Goal: Complete application form

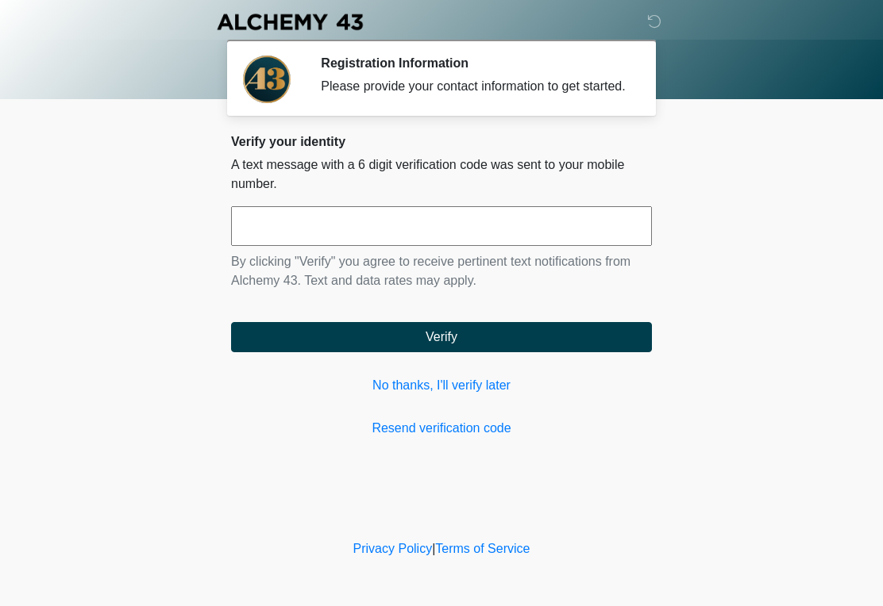
click at [431, 241] on input "text" at bounding box center [441, 226] width 421 height 40
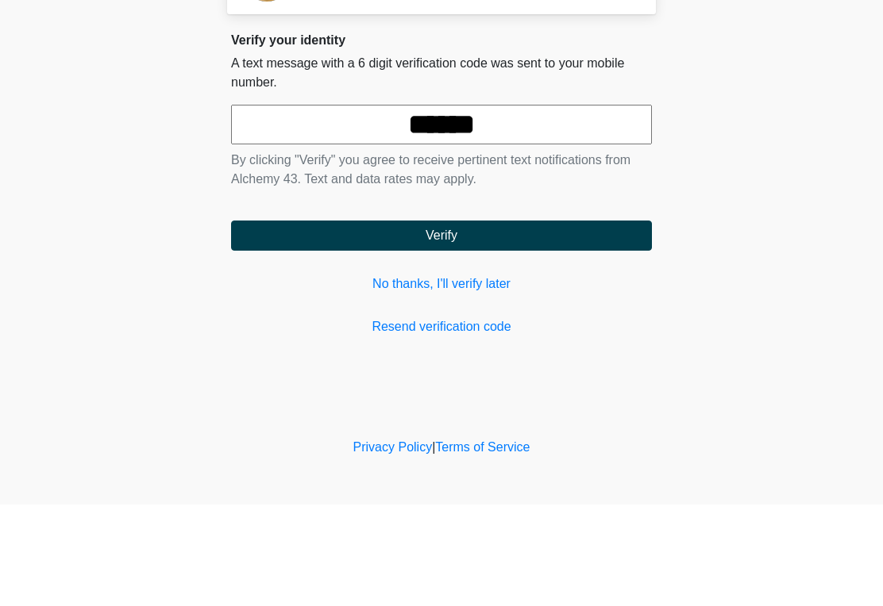
type input "******"
click at [420, 322] on button "Verify" at bounding box center [441, 337] width 421 height 30
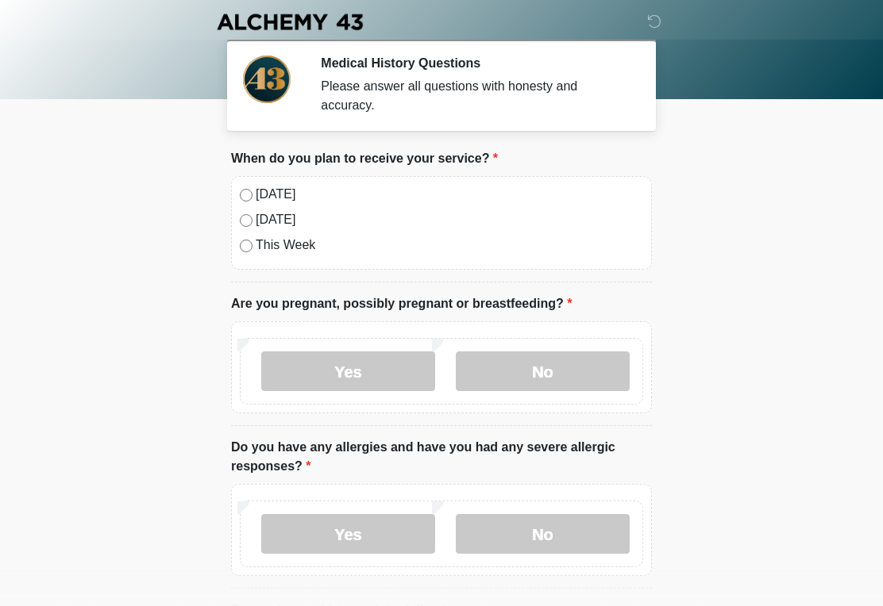
click at [558, 380] on label "No" at bounding box center [543, 372] width 174 height 40
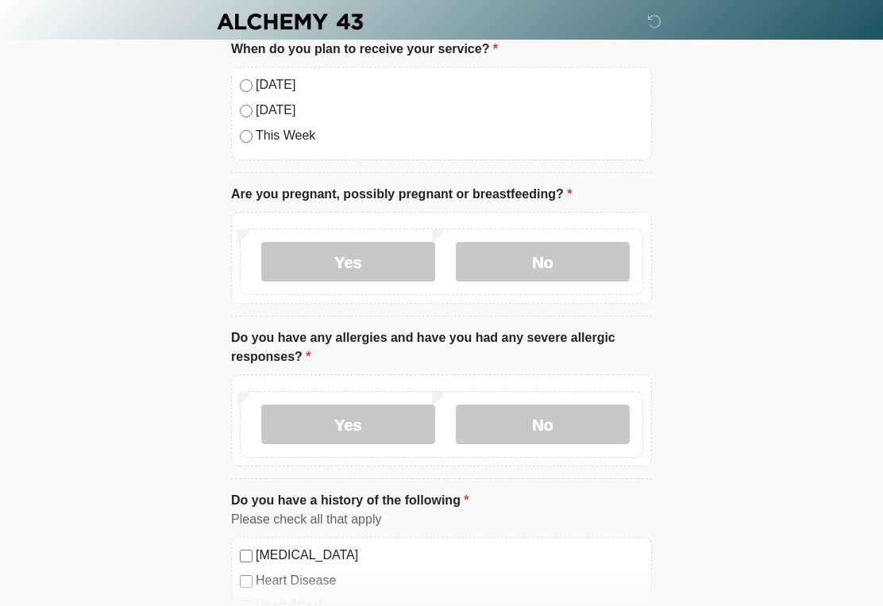
click at [579, 425] on label "No" at bounding box center [543, 426] width 174 height 40
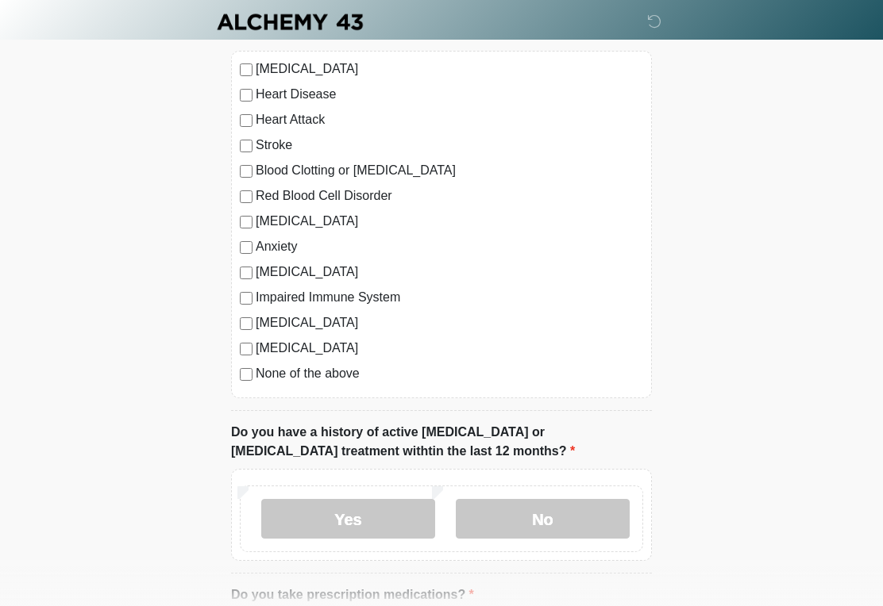
scroll to position [605, 0]
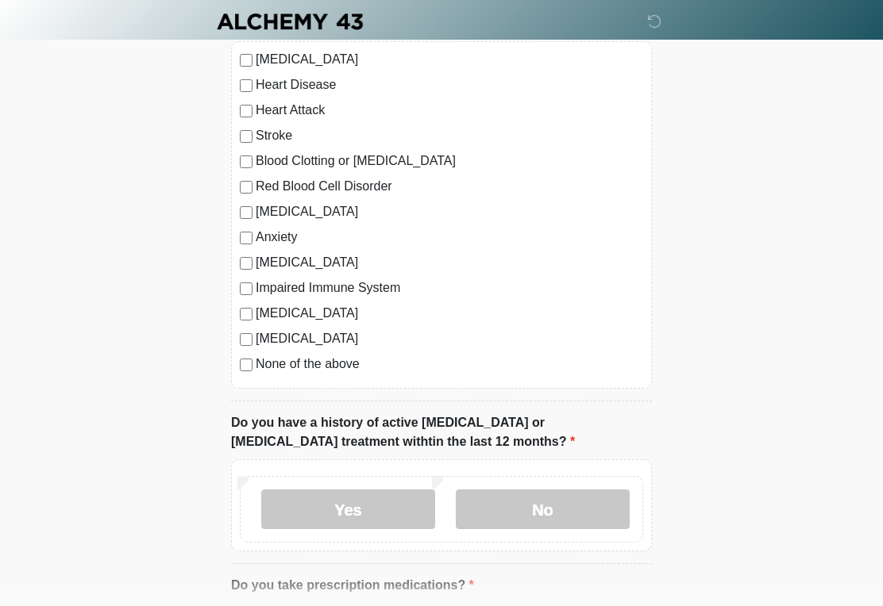
click at [582, 503] on label "No" at bounding box center [543, 511] width 174 height 40
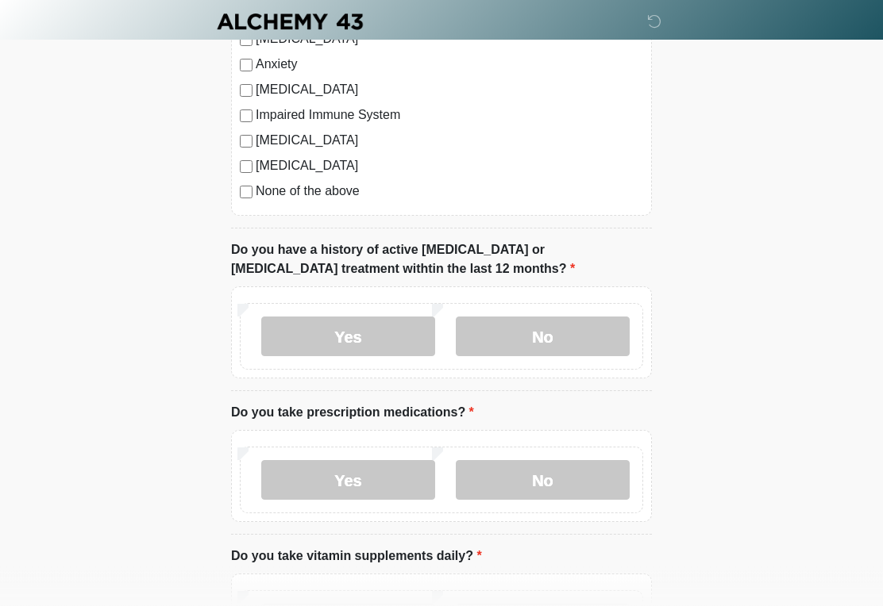
click at [379, 485] on label "Yes" at bounding box center [348, 481] width 174 height 40
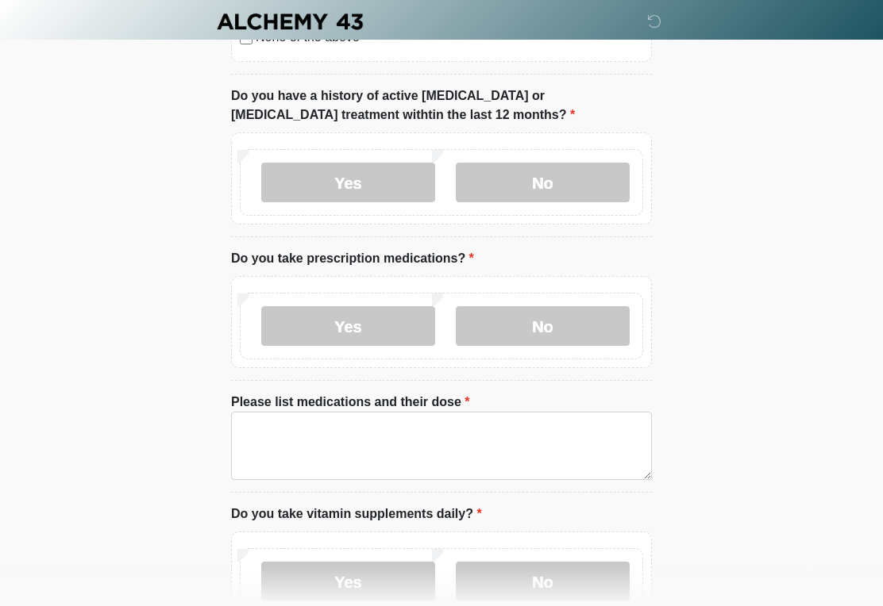
scroll to position [933, 0]
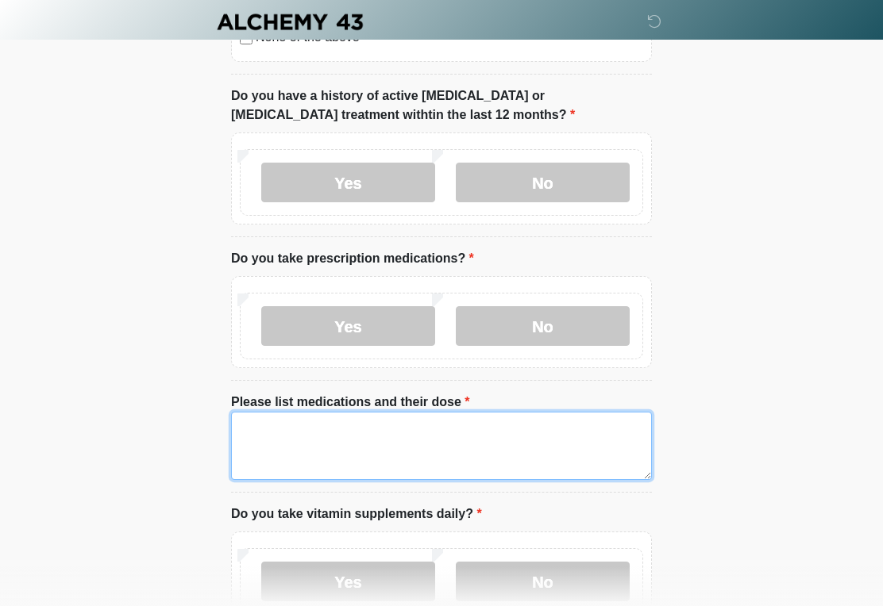
click at [493, 452] on textarea "Please list medications and their dose" at bounding box center [441, 446] width 421 height 68
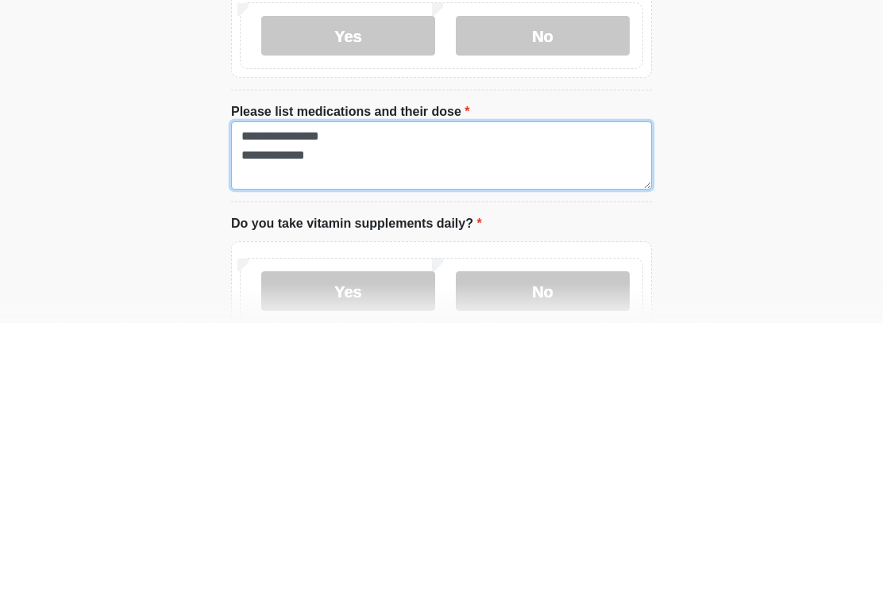
scroll to position [988, 0]
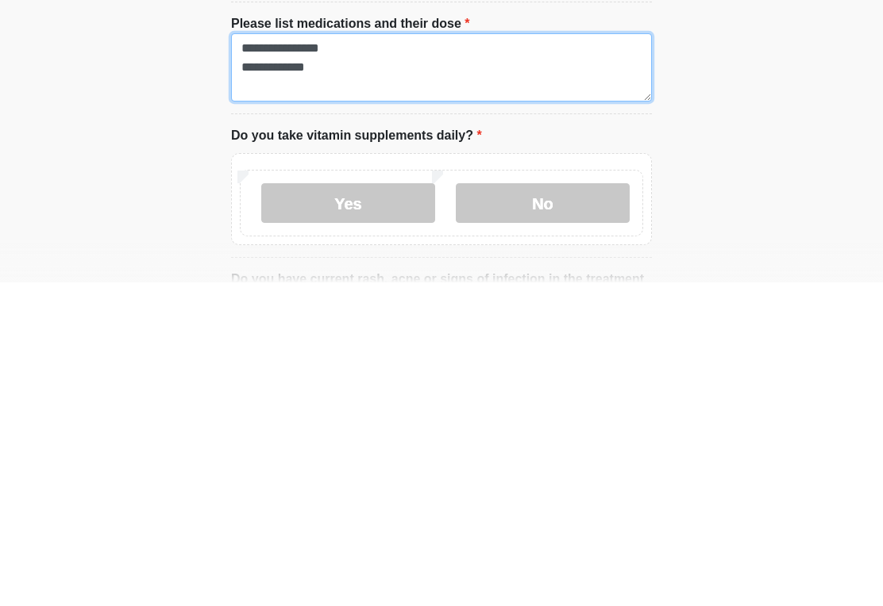
type textarea "**********"
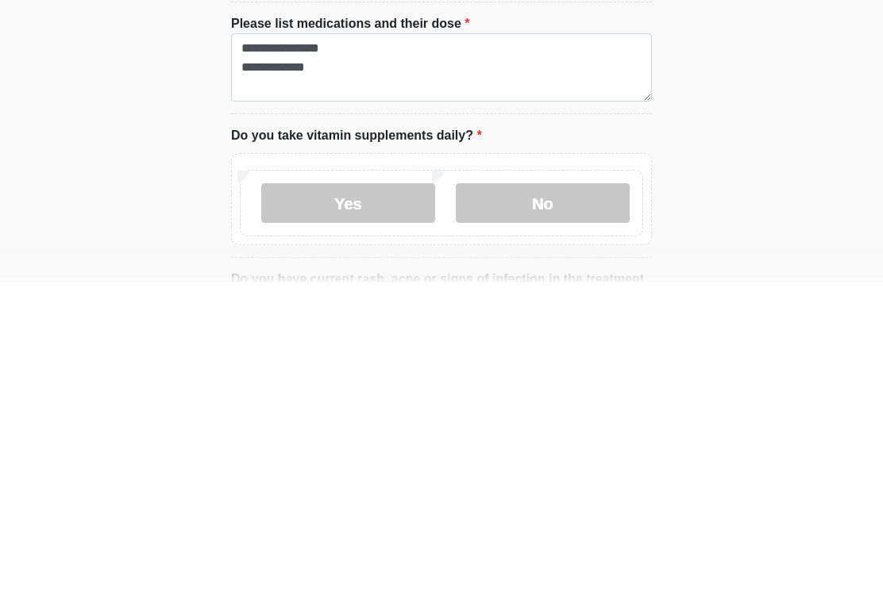
click at [381, 507] on label "Yes" at bounding box center [348, 527] width 174 height 40
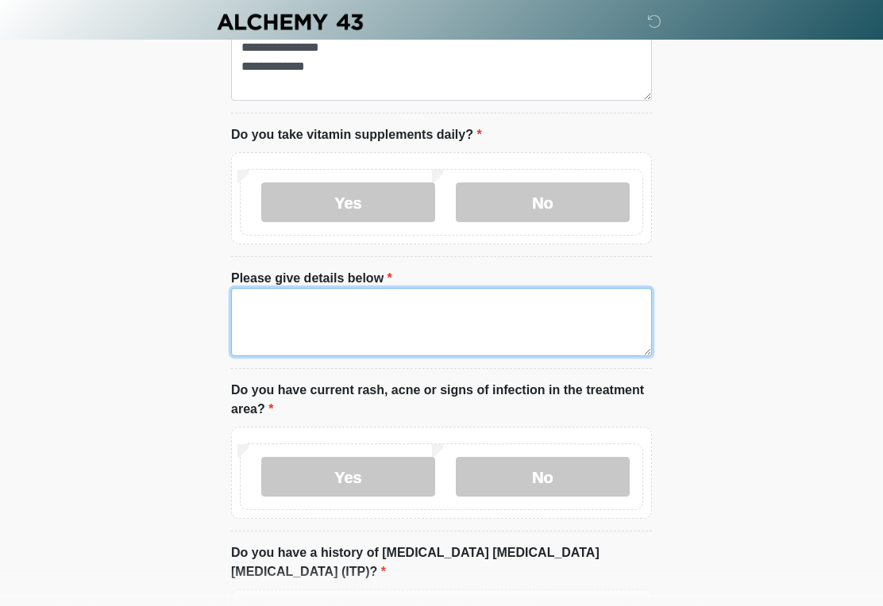
click at [490, 309] on textarea "Please give details below" at bounding box center [441, 322] width 421 height 68
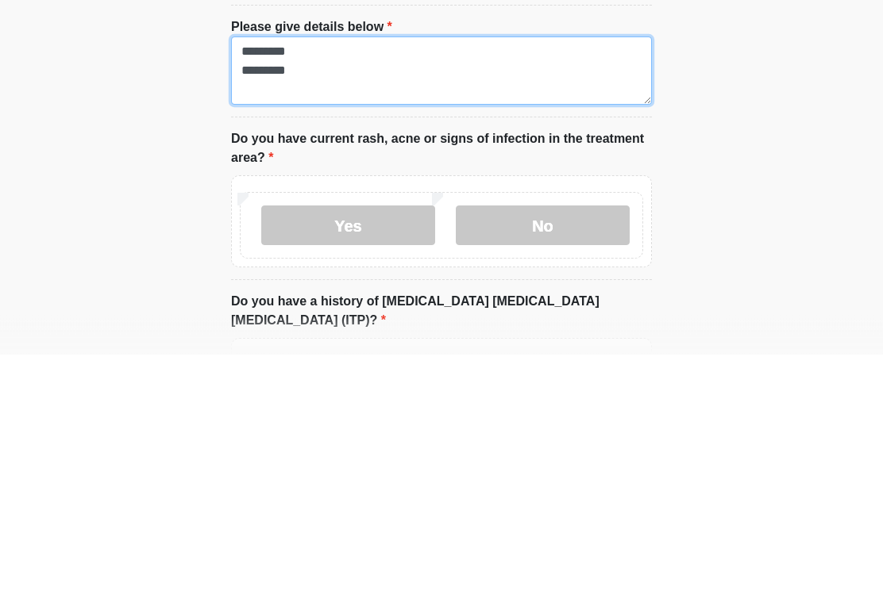
type textarea "********* *********"
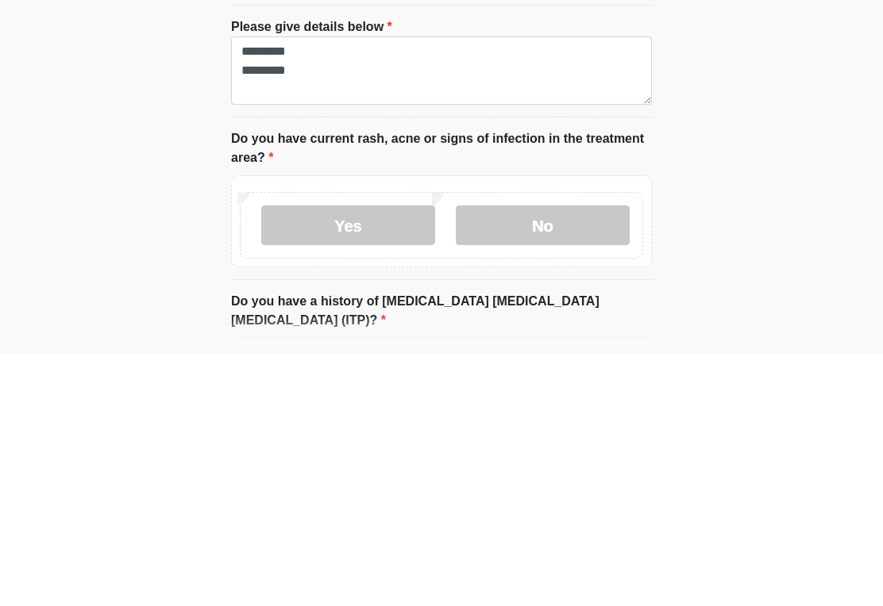
click at [570, 458] on label "No" at bounding box center [543, 478] width 174 height 40
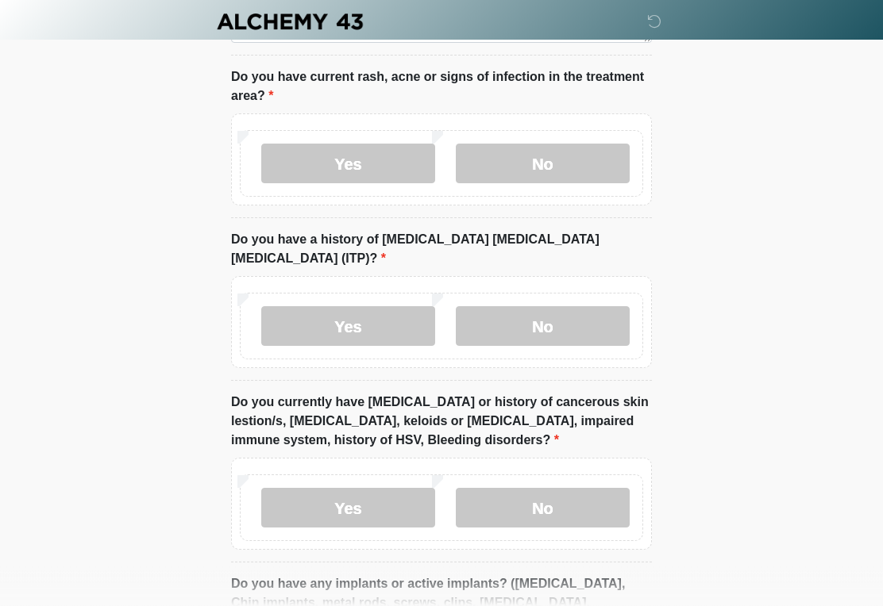
scroll to position [1626, 0]
click at [595, 306] on label "No" at bounding box center [543, 326] width 174 height 40
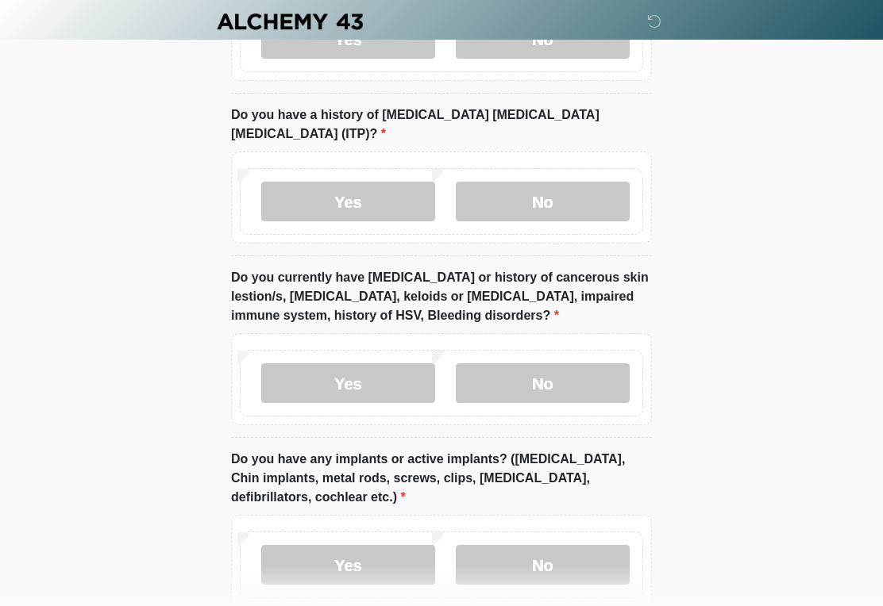
scroll to position [1750, 0]
click at [568, 364] on label "No" at bounding box center [543, 384] width 174 height 40
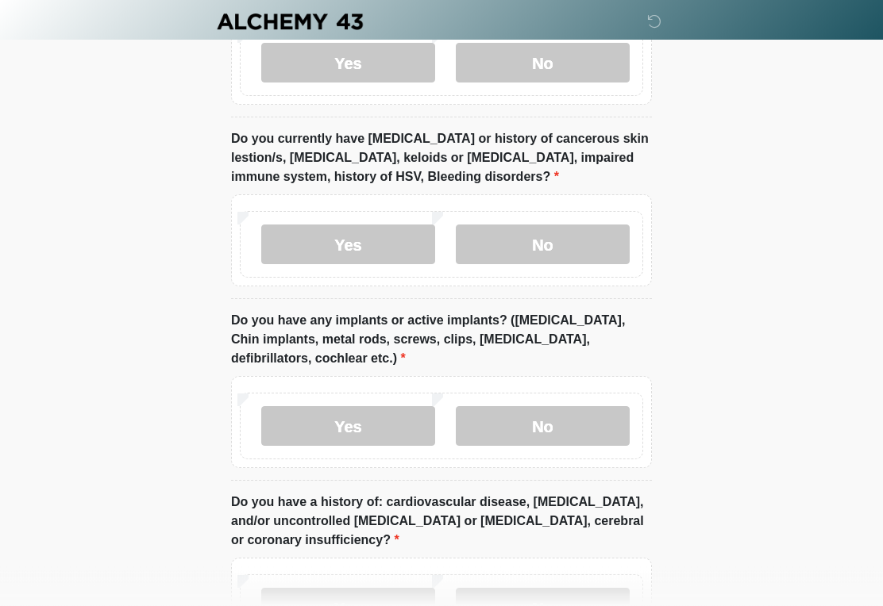
scroll to position [1889, 0]
click at [576, 406] on label "No" at bounding box center [543, 426] width 174 height 40
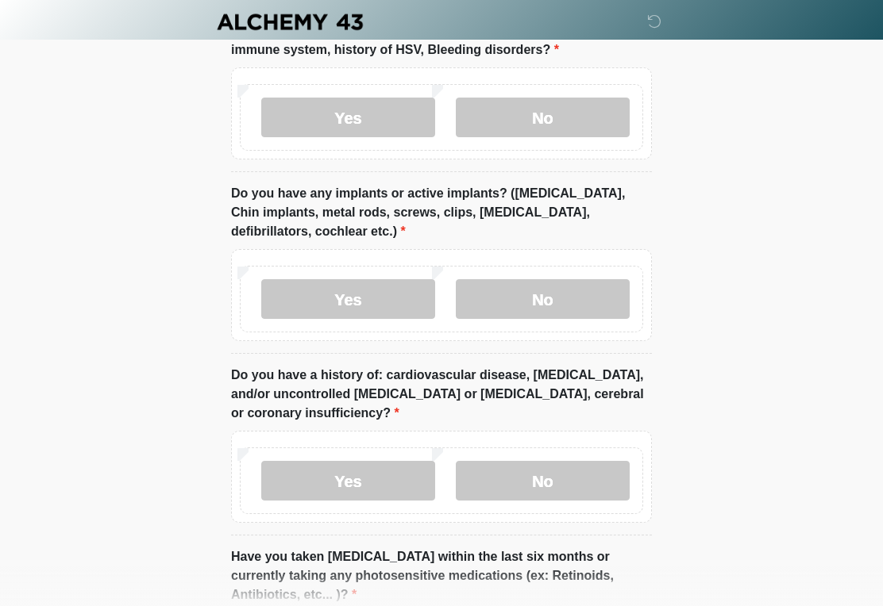
scroll to position [2017, 0]
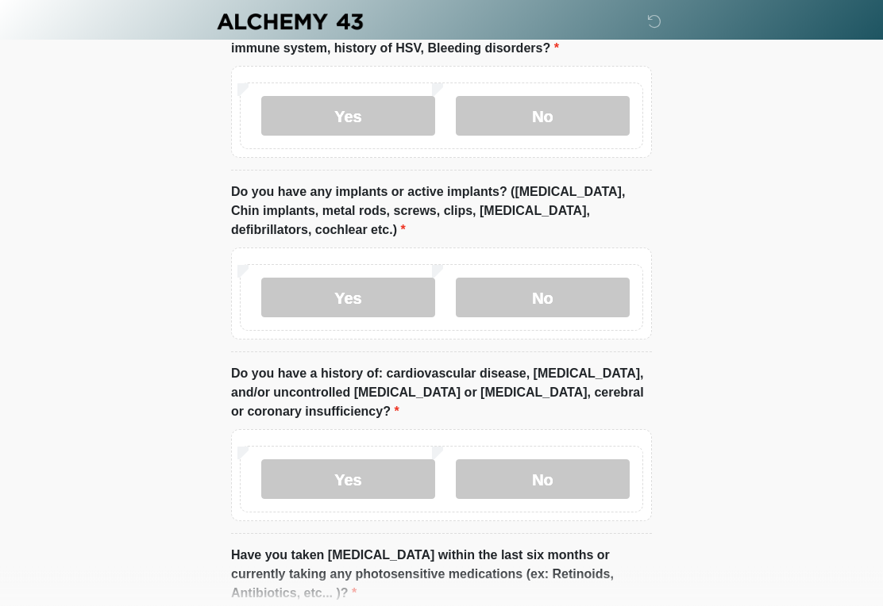
click at [583, 460] on label "No" at bounding box center [543, 480] width 174 height 40
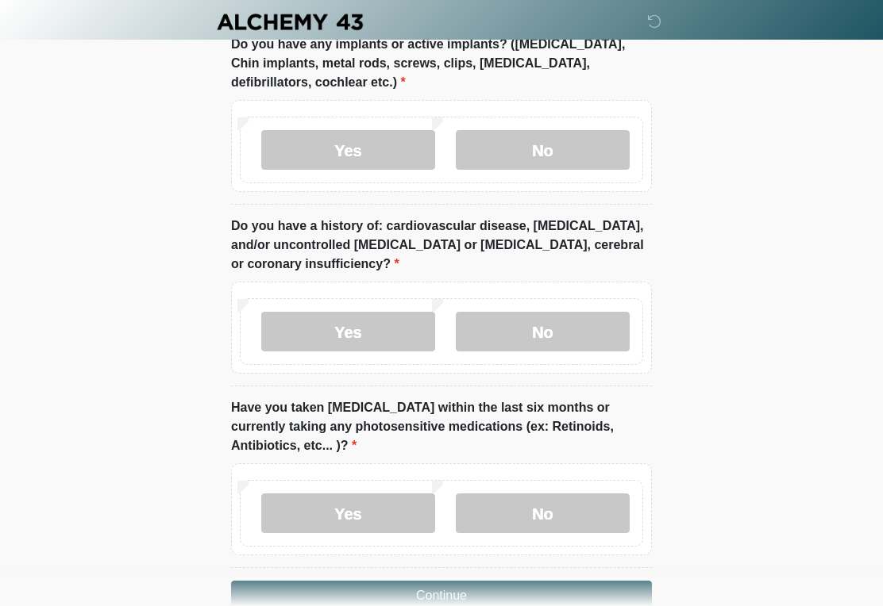
scroll to position [2207, 0]
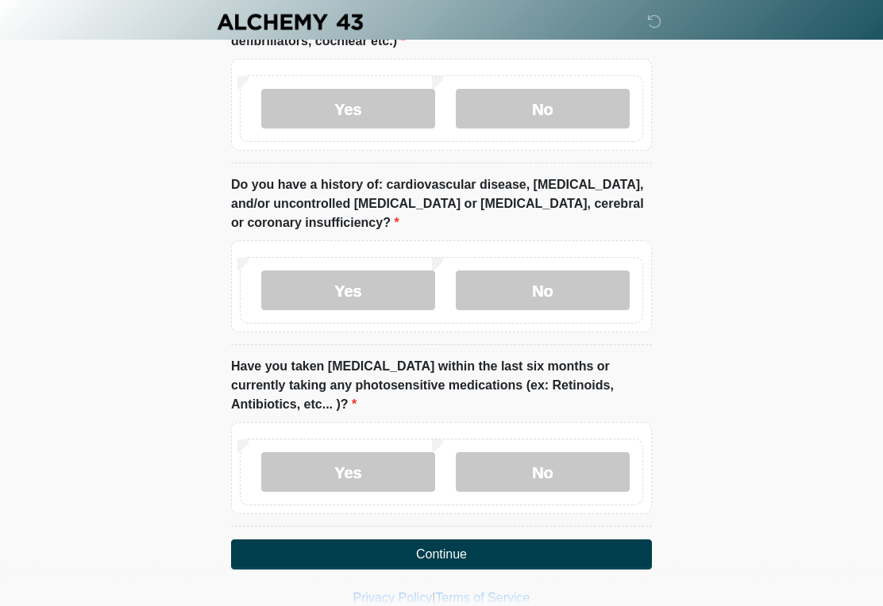
click at [586, 452] on label "No" at bounding box center [543, 472] width 174 height 40
click at [576, 540] on button "Continue" at bounding box center [441, 555] width 421 height 30
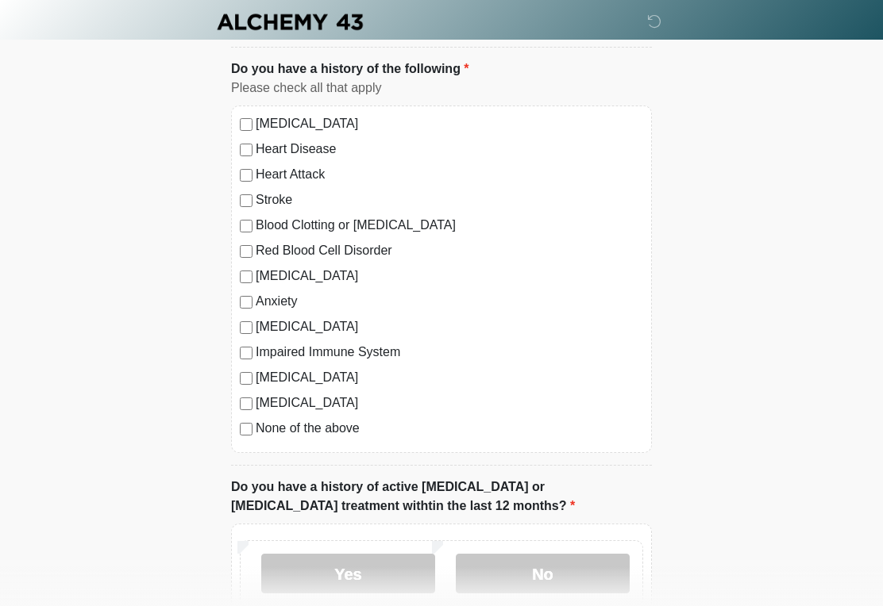
scroll to position [0, 0]
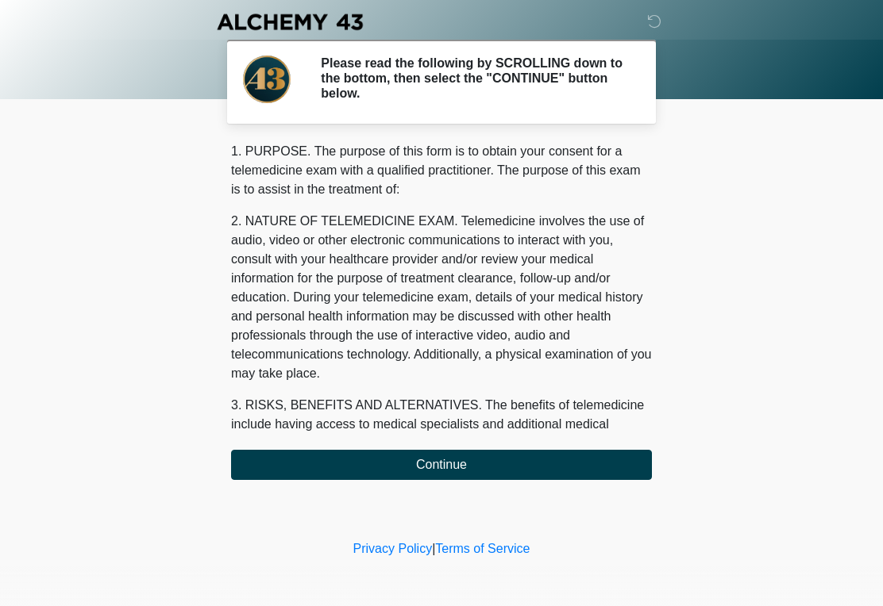
click at [566, 467] on button "Continue" at bounding box center [441, 465] width 421 height 30
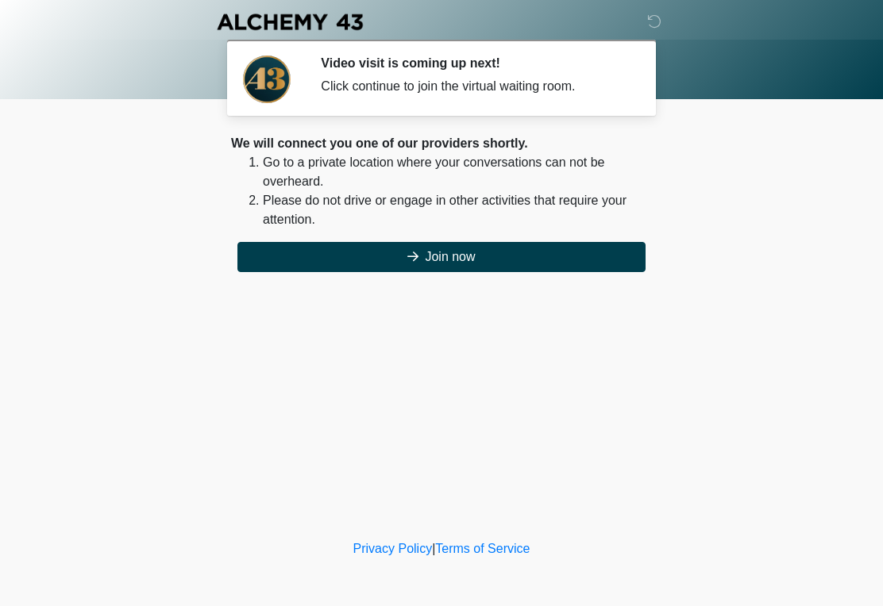
click at [565, 257] on button "Join now" at bounding box center [441, 257] width 408 height 30
